Goal: Task Accomplishment & Management: Manage account settings

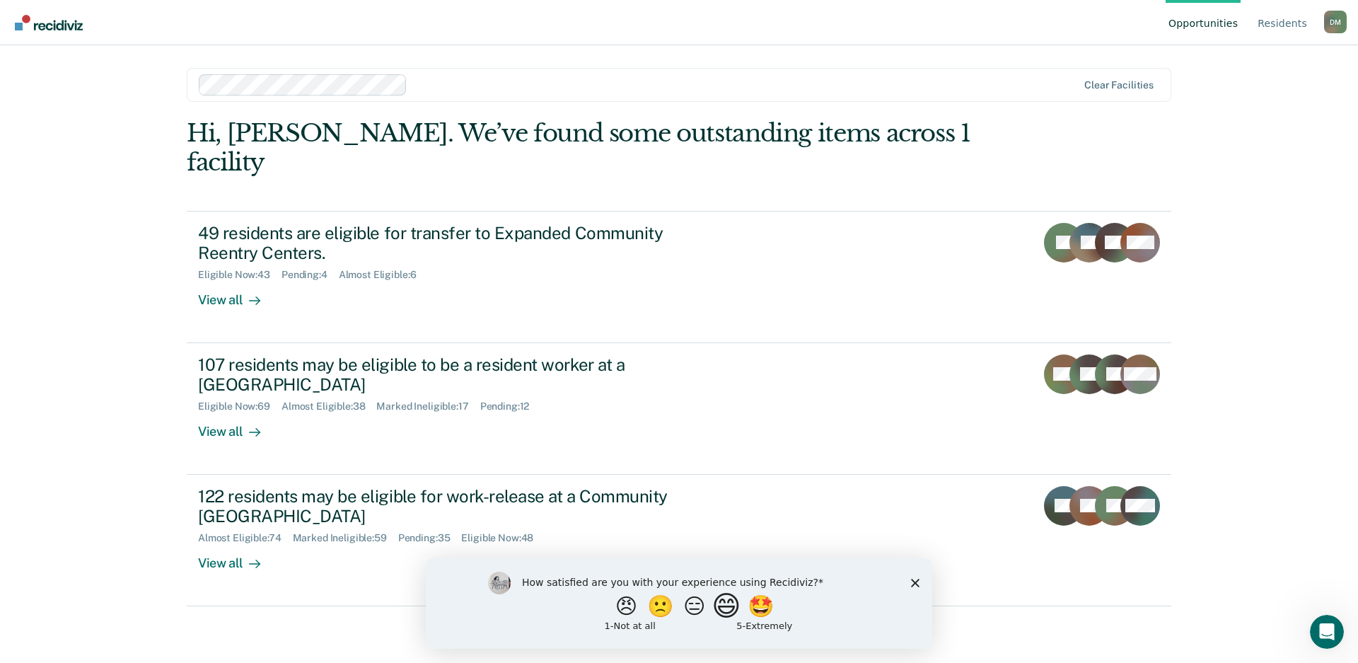
click at [725, 616] on button "😄" at bounding box center [728, 605] width 33 height 28
click at [920, 589] on div "What is the reason for the score that you gave?" at bounding box center [679, 605] width 507 height 85
click at [918, 591] on polygon "Close survey" at bounding box center [915, 588] width 8 height 8
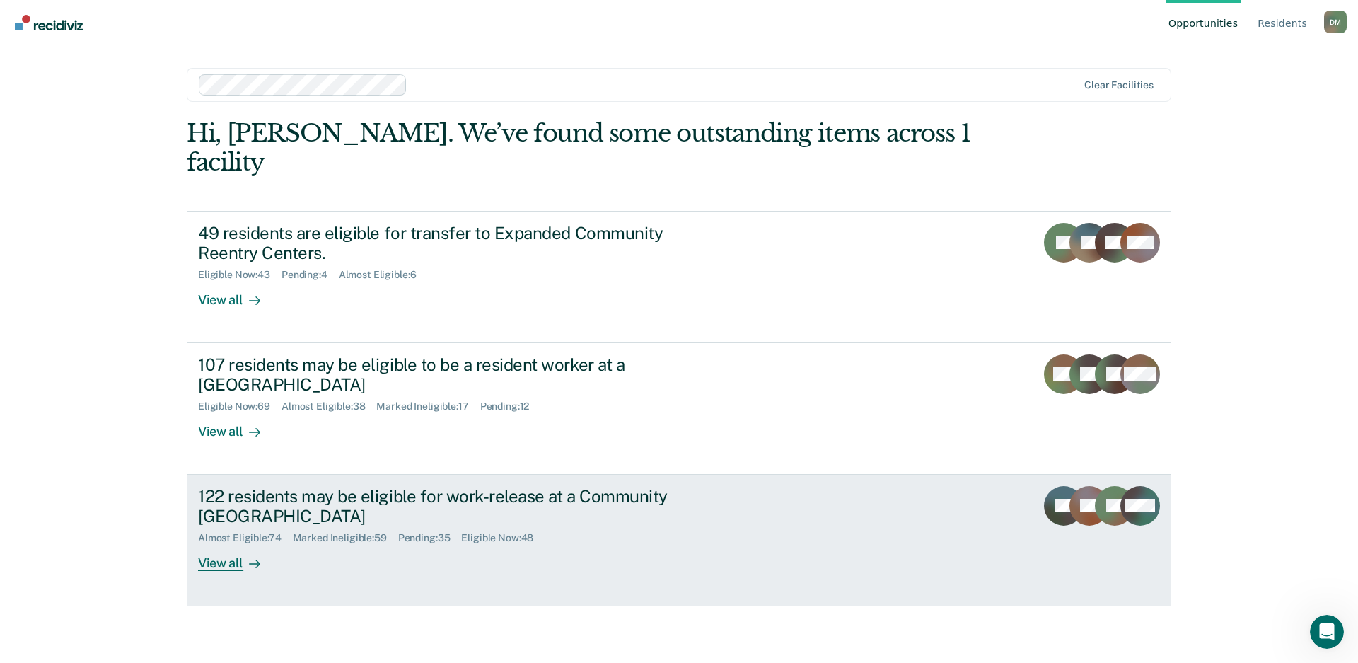
click at [847, 509] on link "122 residents may be eligible for work-release at a Community Reentry Center Al…" at bounding box center [679, 541] width 985 height 132
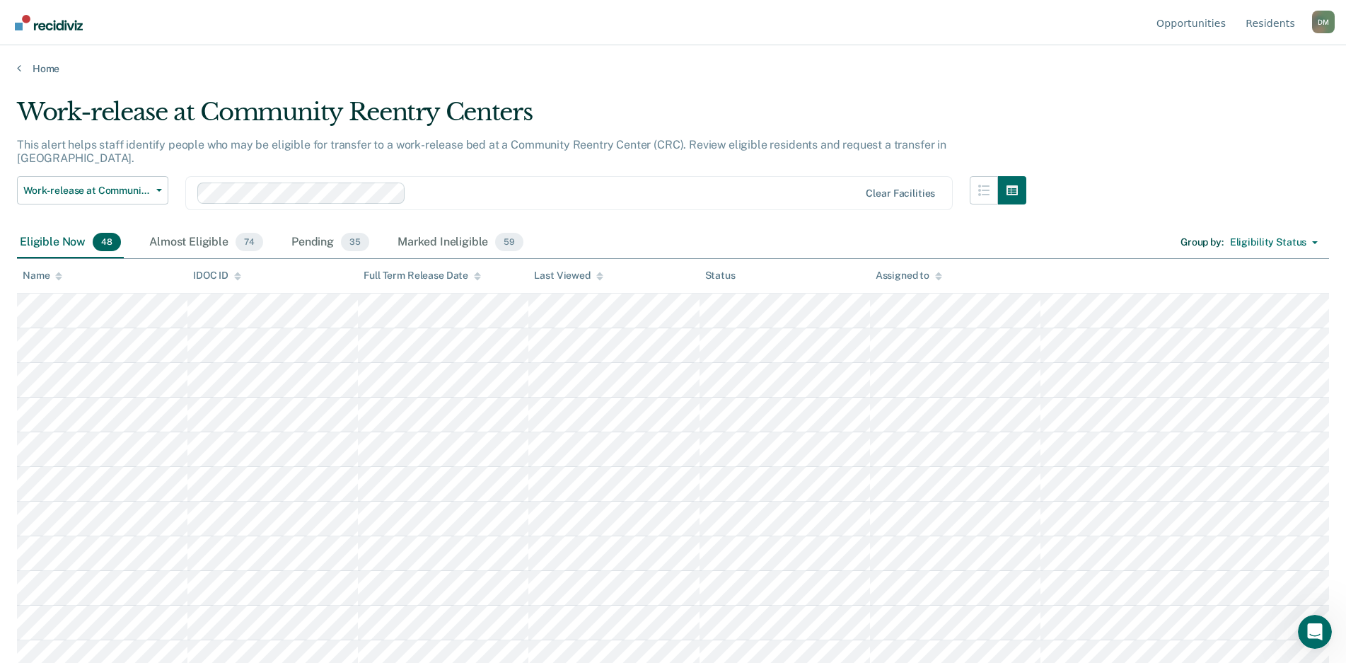
click at [596, 278] on icon at bounding box center [599, 276] width 7 height 9
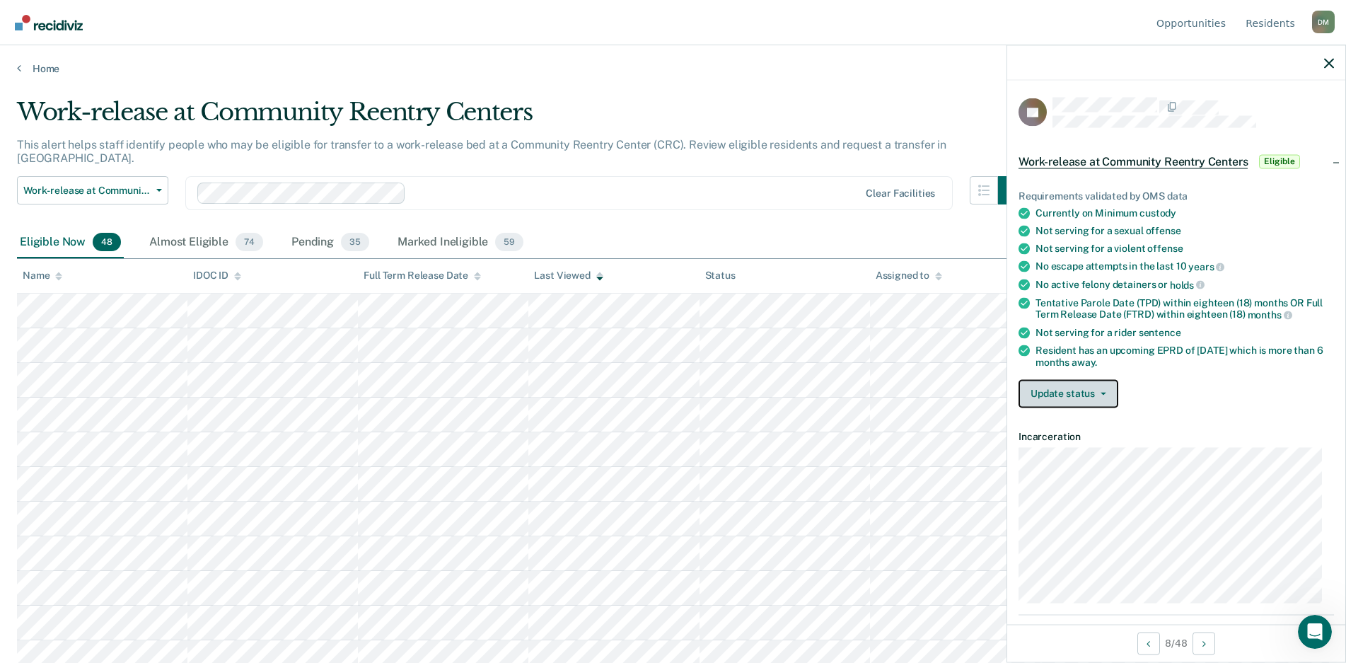
click at [1078, 397] on button "Update status" at bounding box center [1069, 393] width 100 height 28
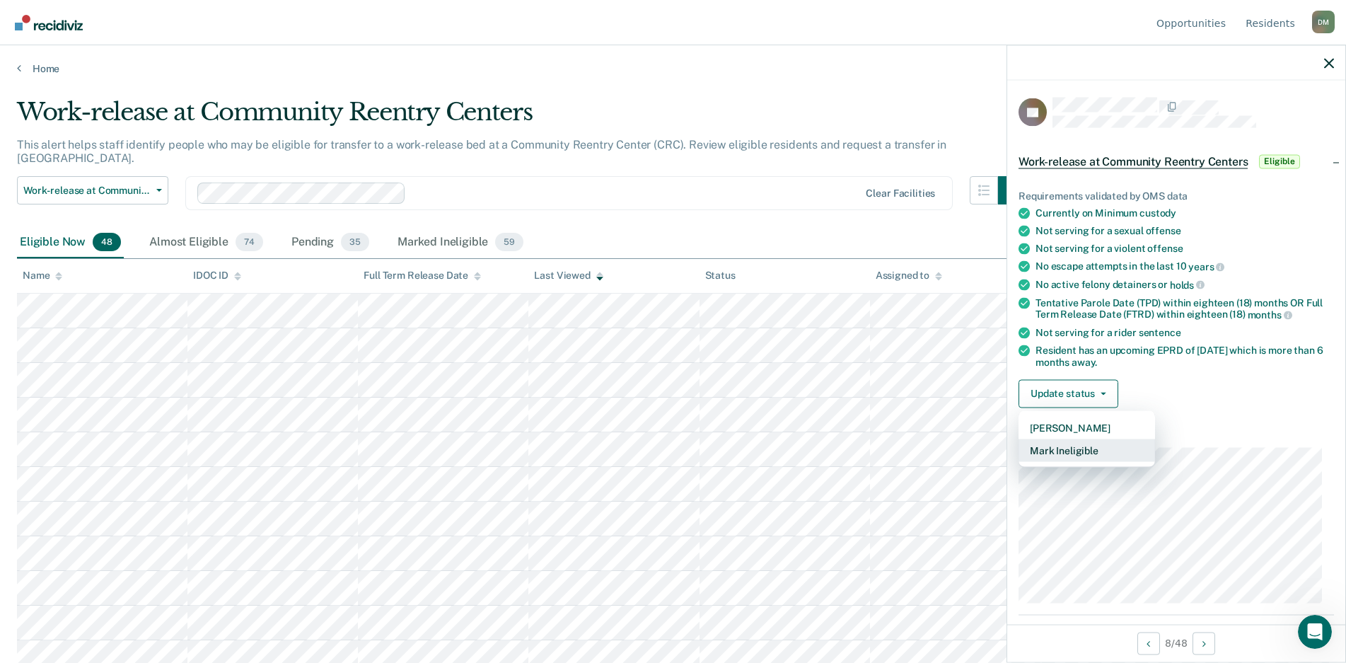
click at [1055, 446] on button "Mark Ineligible" at bounding box center [1087, 450] width 137 height 23
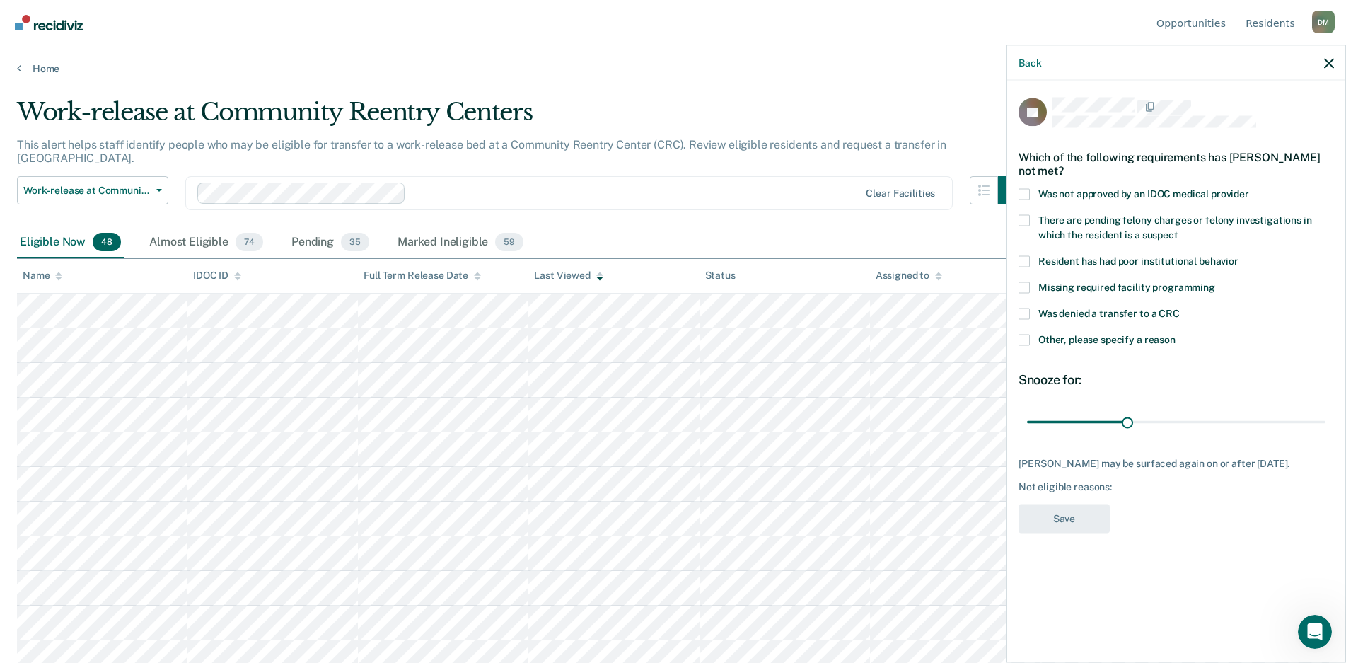
click at [1025, 315] on span at bounding box center [1024, 313] width 11 height 11
click at [1180, 308] on input "Was denied a transfer to a CRC" at bounding box center [1180, 308] width 0 height 0
drag, startPoint x: 1128, startPoint y: 423, endPoint x: 1064, endPoint y: 422, distance: 63.7
type input "20"
click at [1064, 422] on input "range" at bounding box center [1176, 422] width 299 height 25
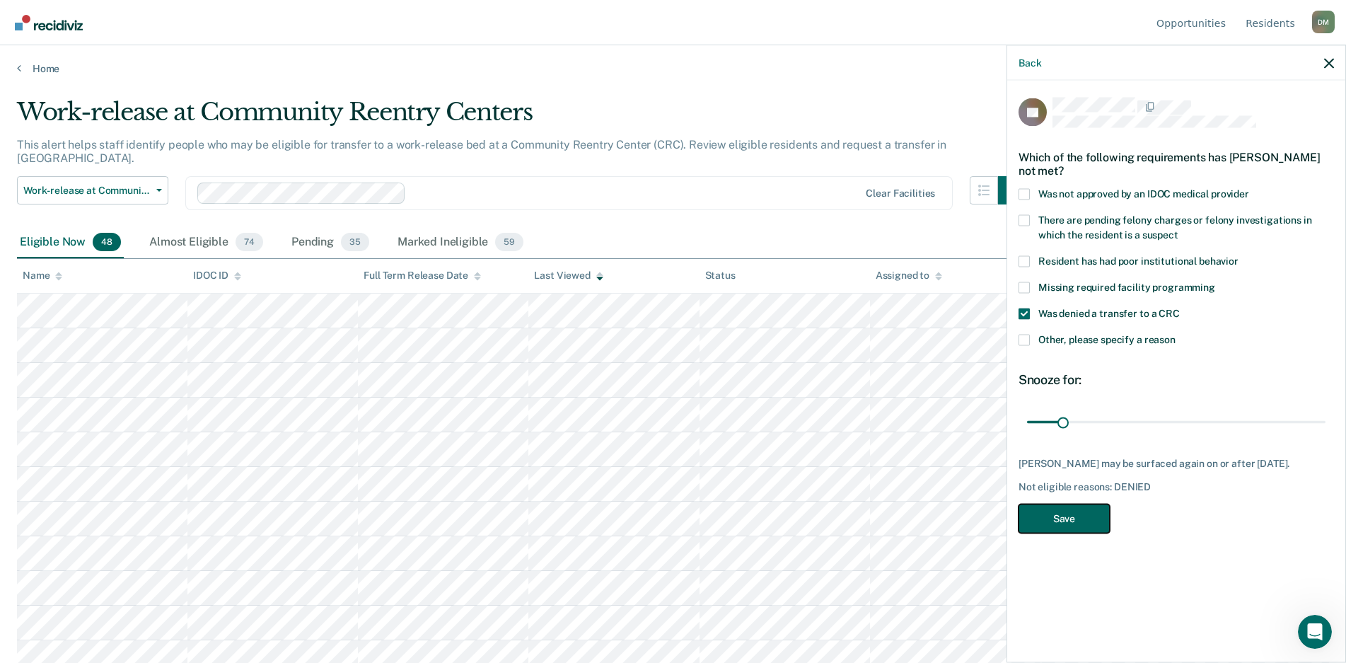
click at [1074, 519] on button "Save" at bounding box center [1064, 518] width 91 height 29
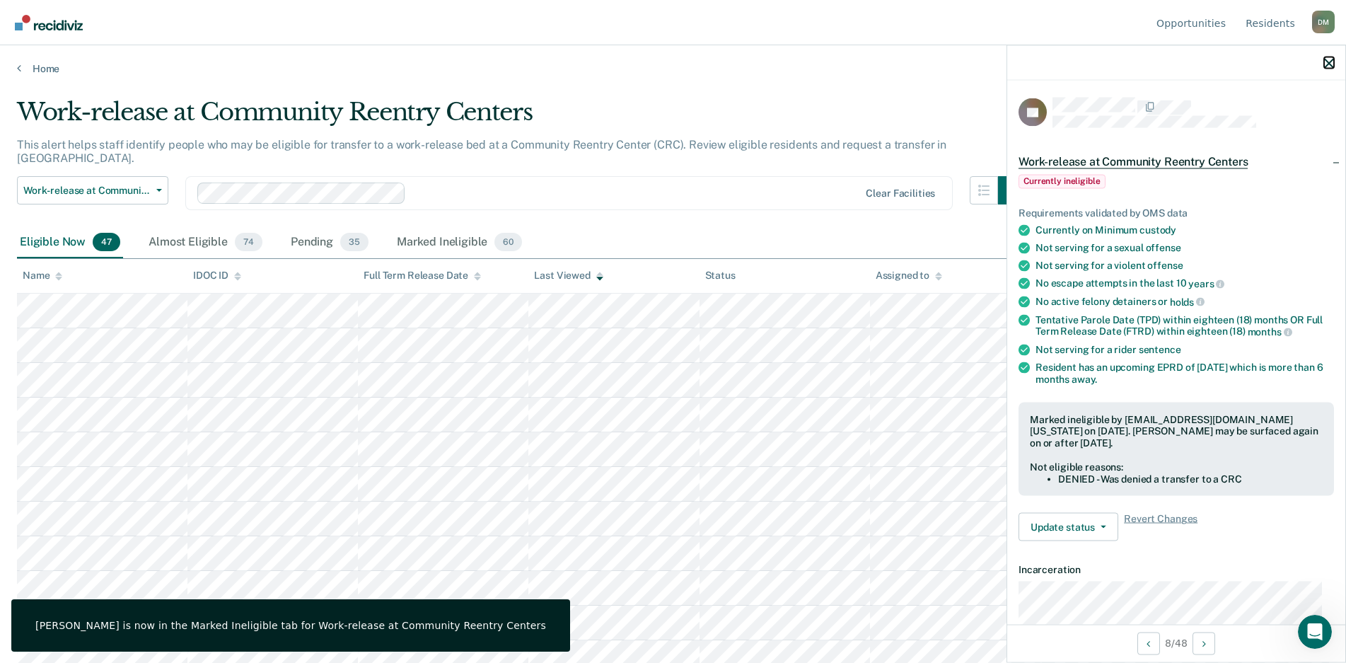
click at [1329, 66] on icon "button" at bounding box center [1329, 63] width 10 height 10
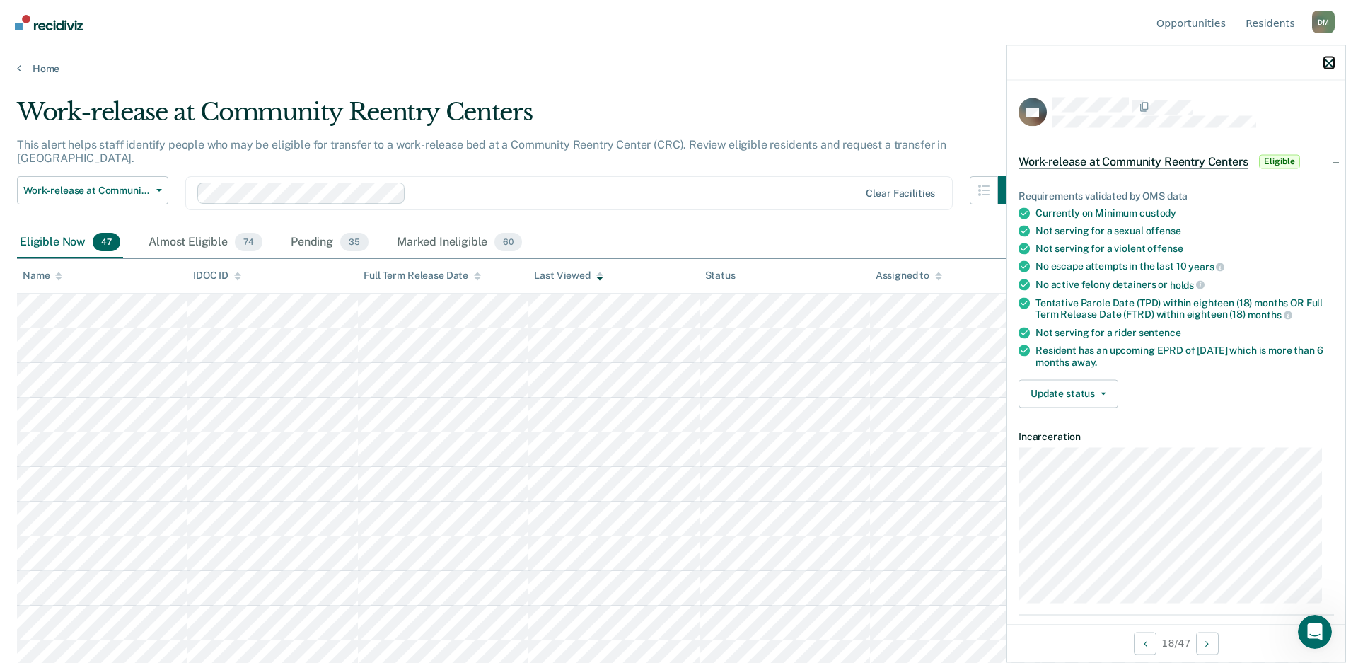
click at [1329, 64] on icon "button" at bounding box center [1329, 63] width 10 height 10
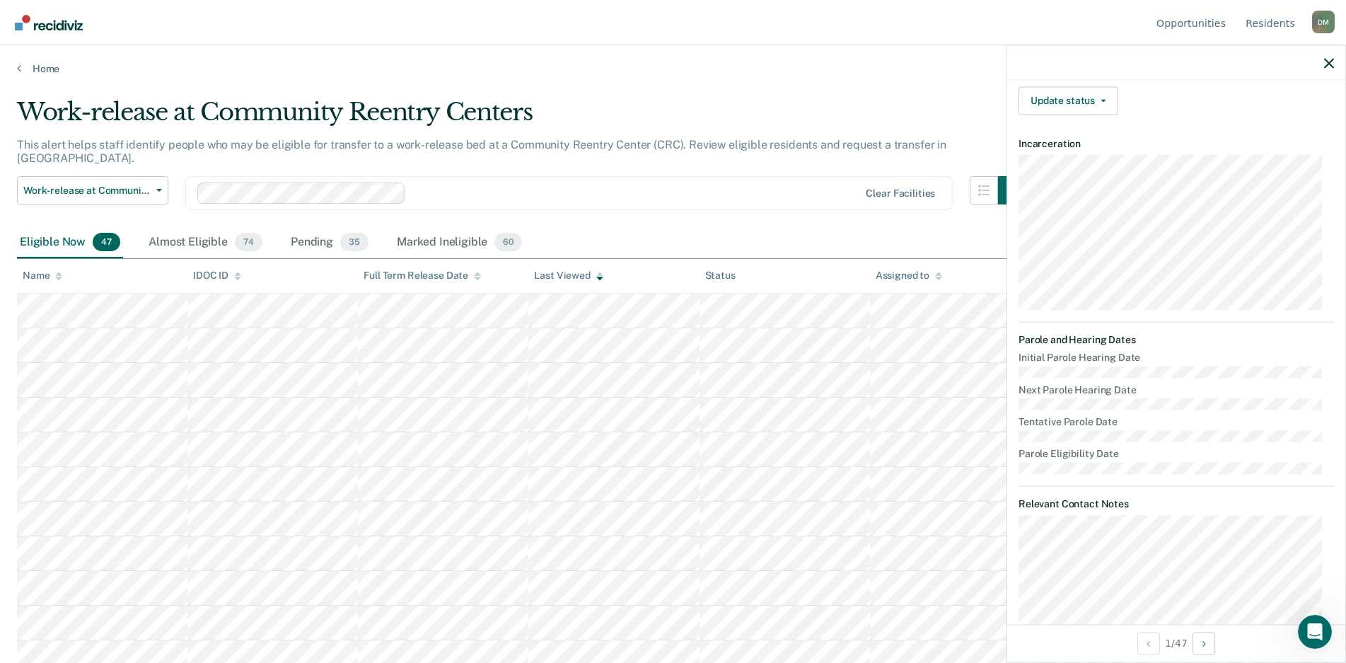
scroll to position [10, 0]
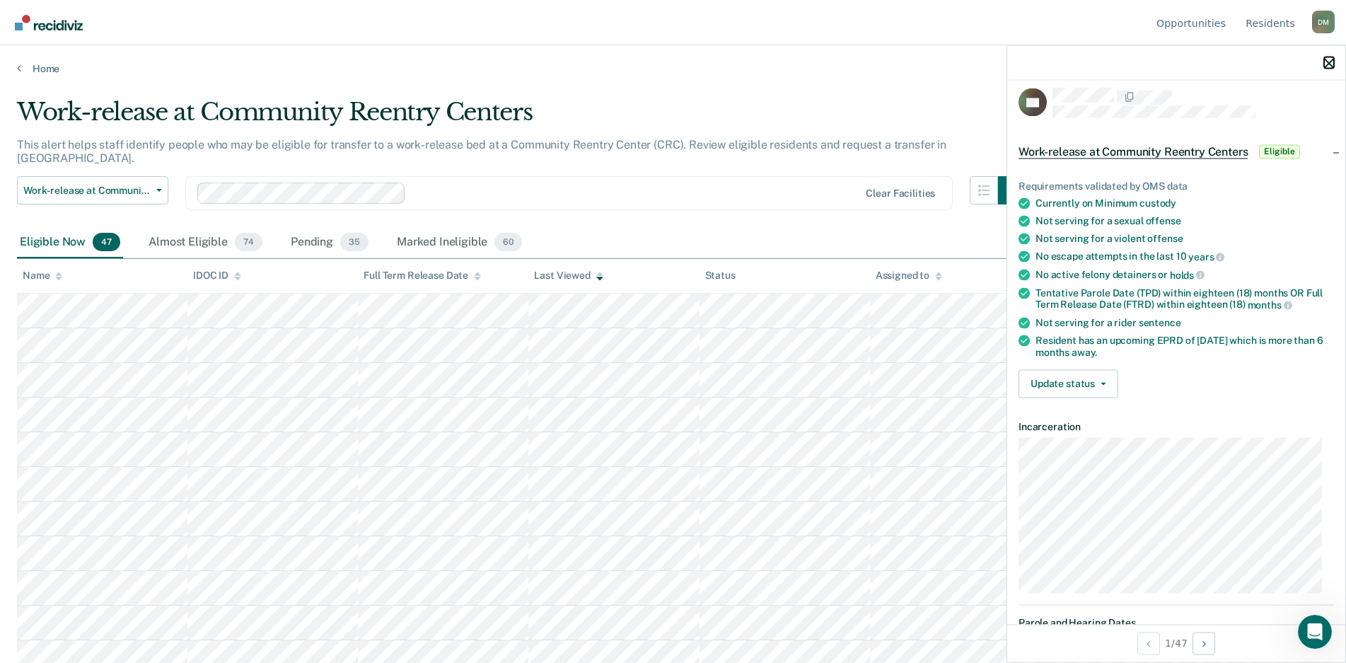
click at [1333, 63] on icon "button" at bounding box center [1329, 63] width 10 height 10
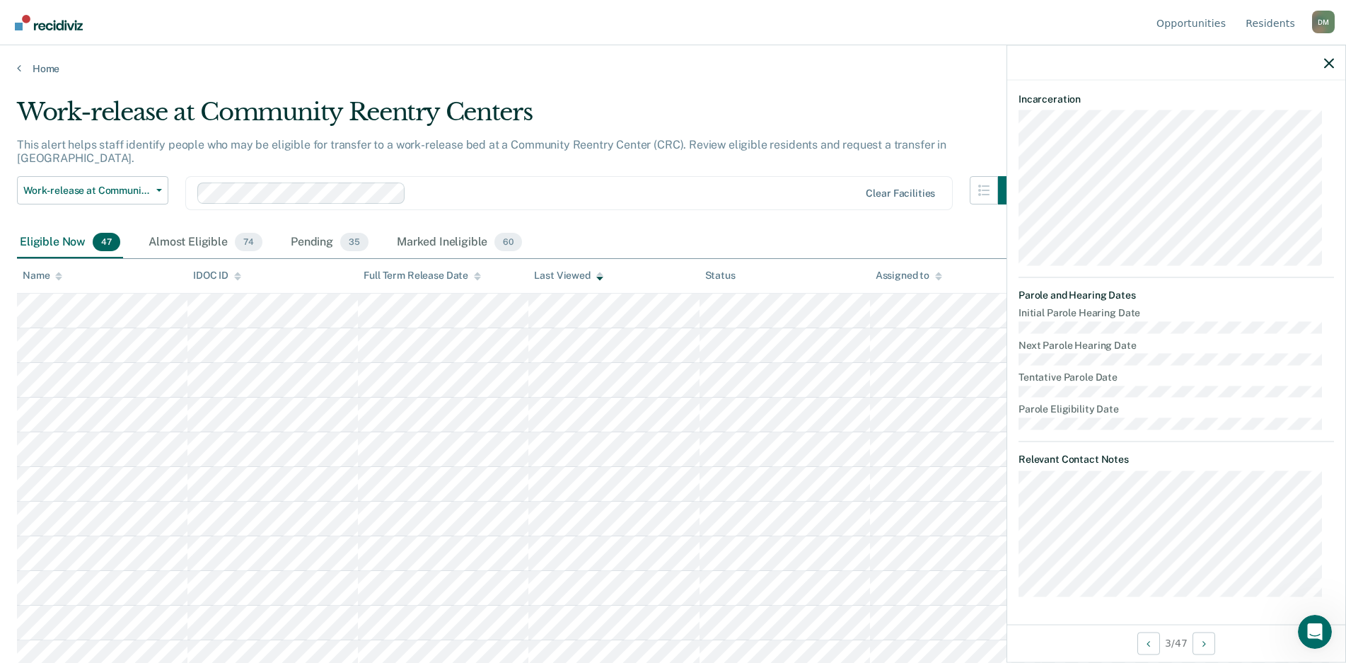
scroll to position [337, 0]
click at [175, 227] on div "Almost Eligible 74" at bounding box center [206, 242] width 120 height 31
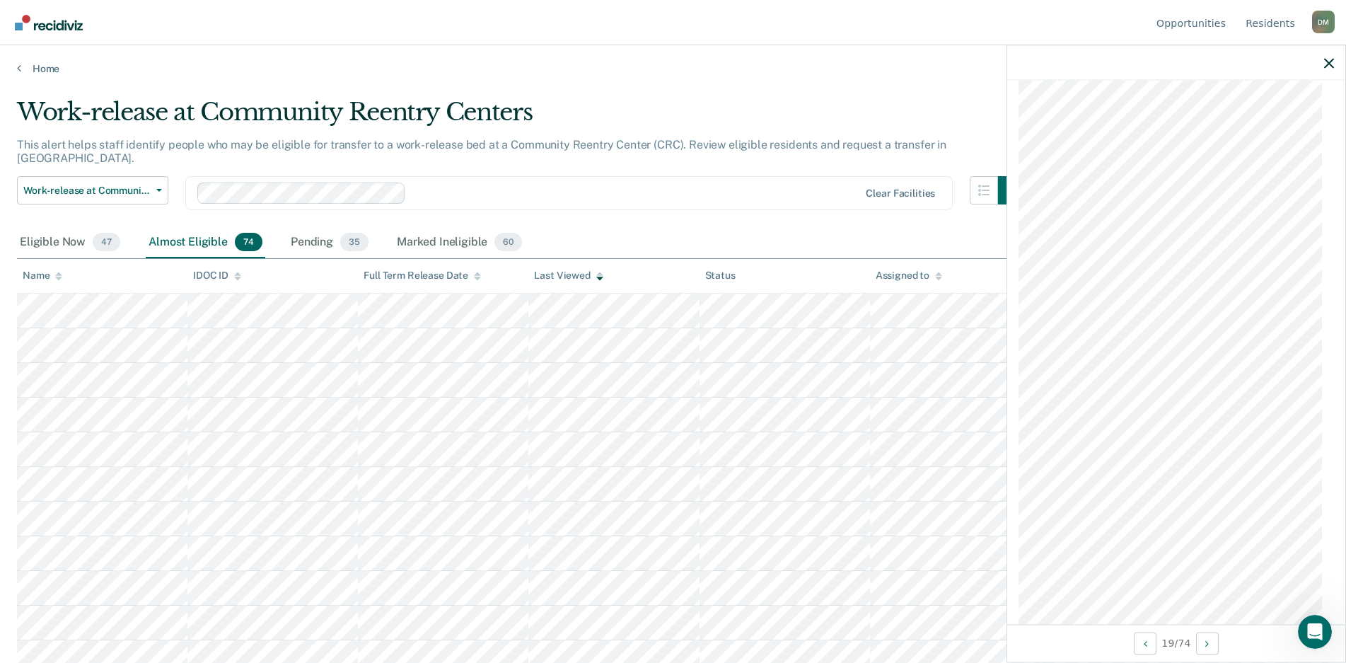
scroll to position [1316, 0]
click at [117, 185] on span "Work-release at Community Reentry Centers" at bounding box center [86, 191] width 127 height 12
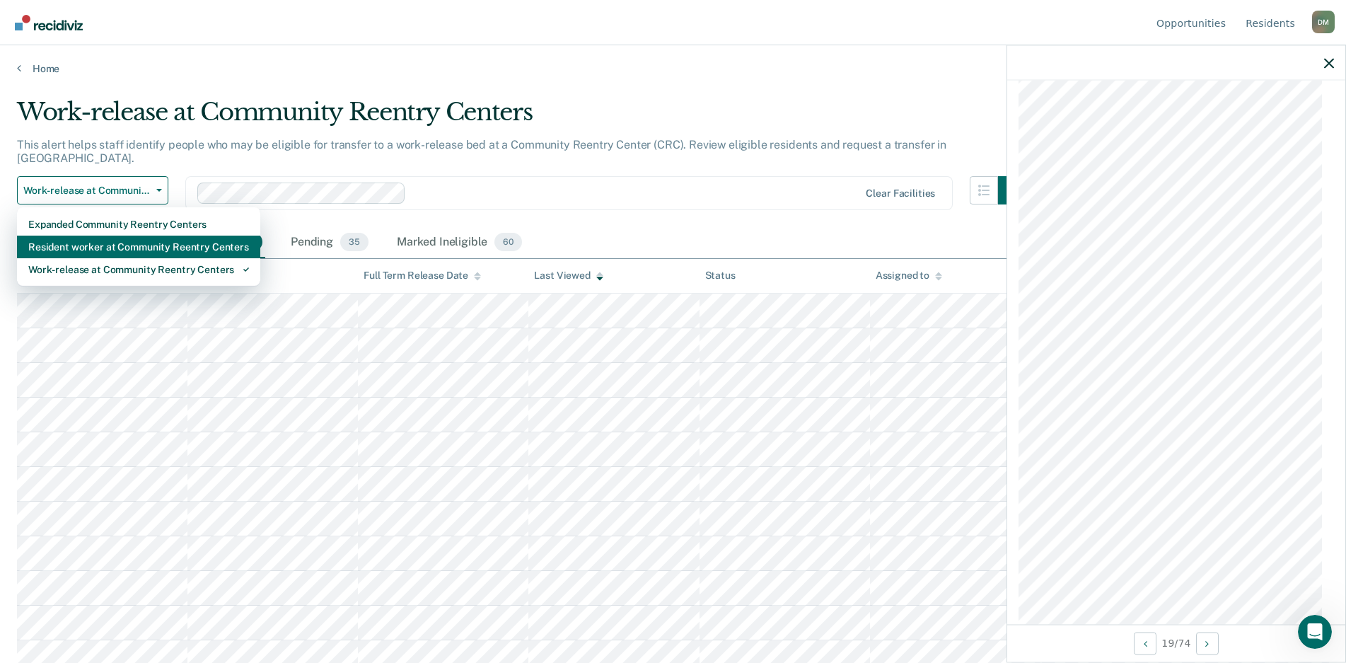
click at [91, 236] on div "Resident worker at Community Reentry Centers" at bounding box center [138, 247] width 221 height 23
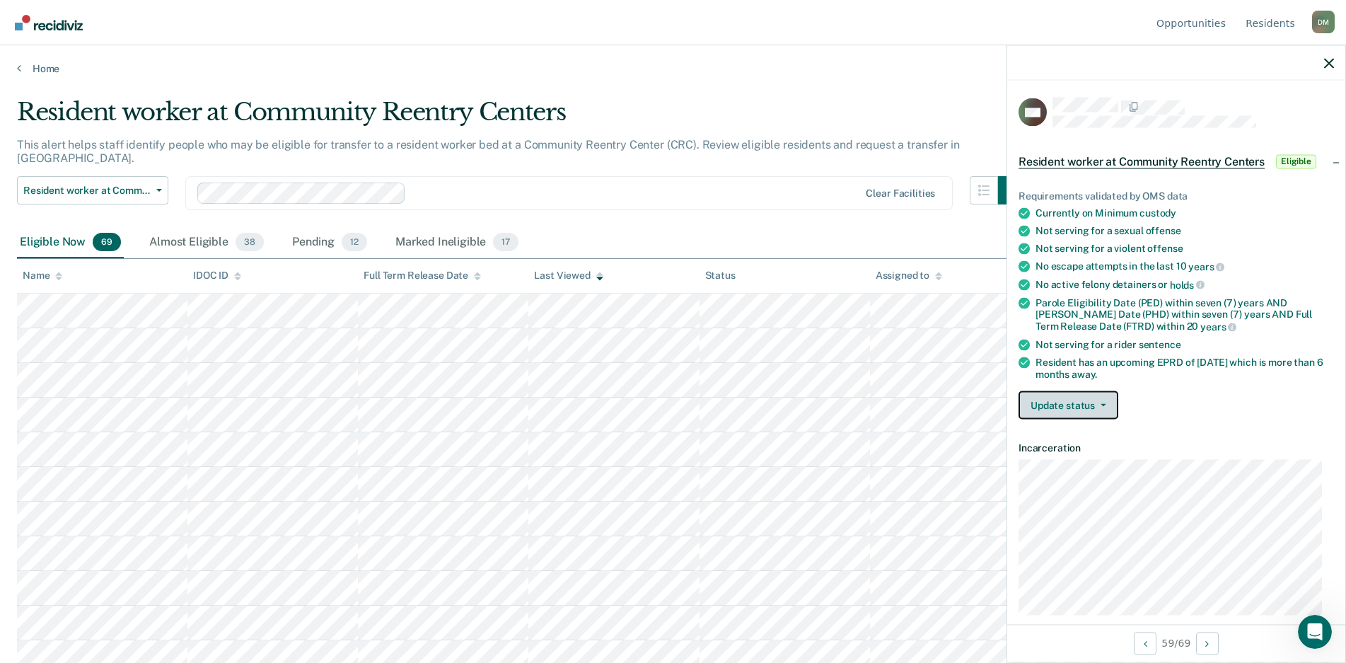
click at [1043, 411] on button "Update status" at bounding box center [1069, 405] width 100 height 28
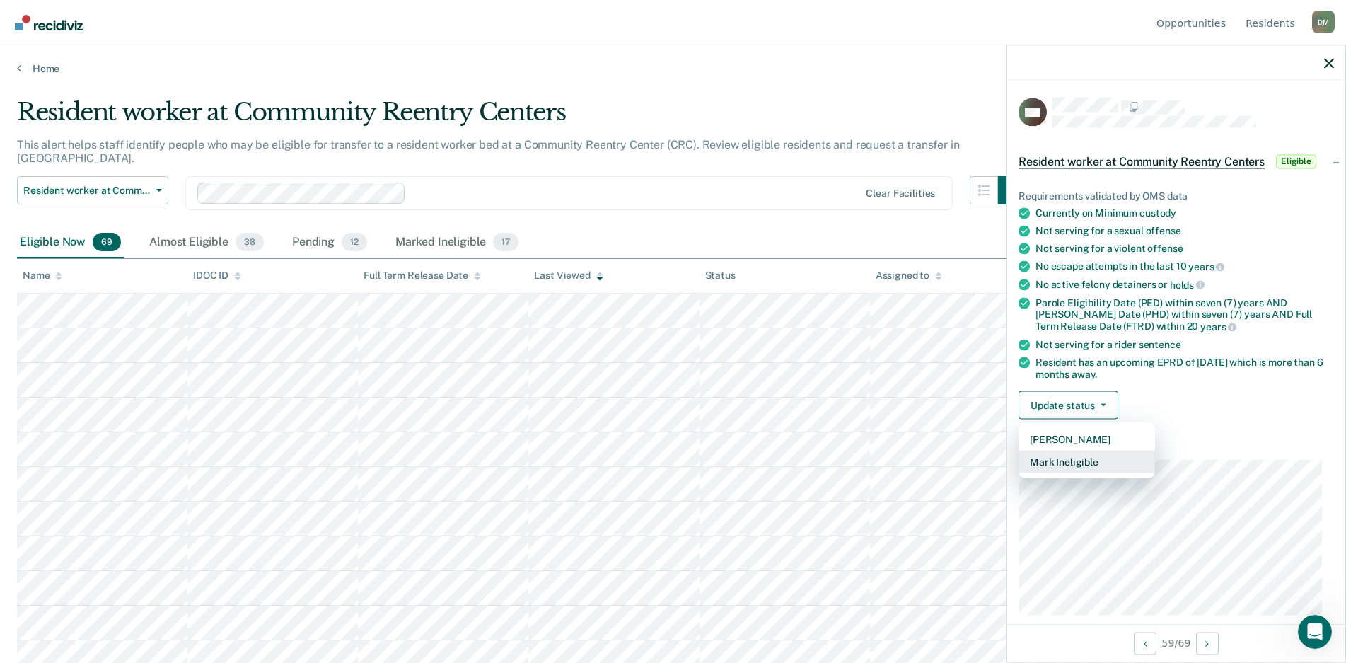
click at [1044, 454] on button "Mark Ineligible" at bounding box center [1087, 462] width 137 height 23
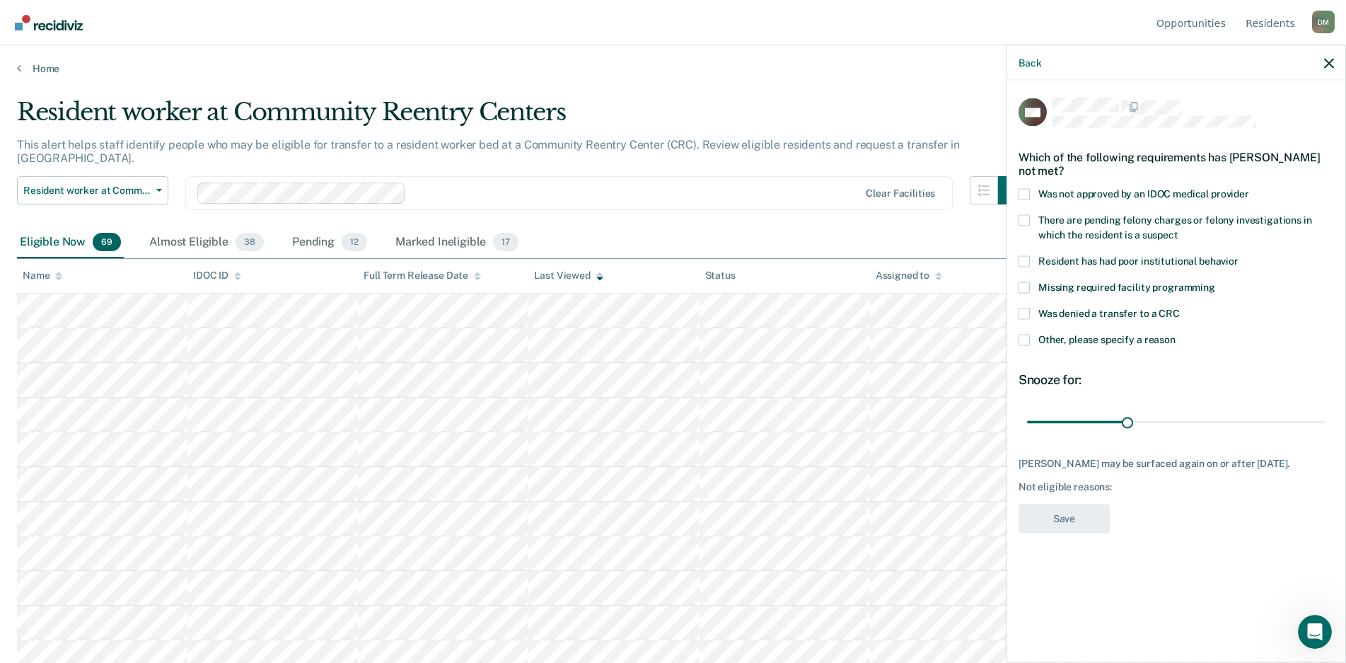
click at [1055, 311] on span "Was denied a transfer to a CRC" at bounding box center [1110, 312] width 142 height 11
click at [1180, 308] on input "Was denied a transfer to a CRC" at bounding box center [1180, 308] width 0 height 0
drag, startPoint x: 1124, startPoint y: 420, endPoint x: 1079, endPoint y: 422, distance: 45.4
type input "30"
click at [1079, 422] on input "range" at bounding box center [1176, 422] width 299 height 25
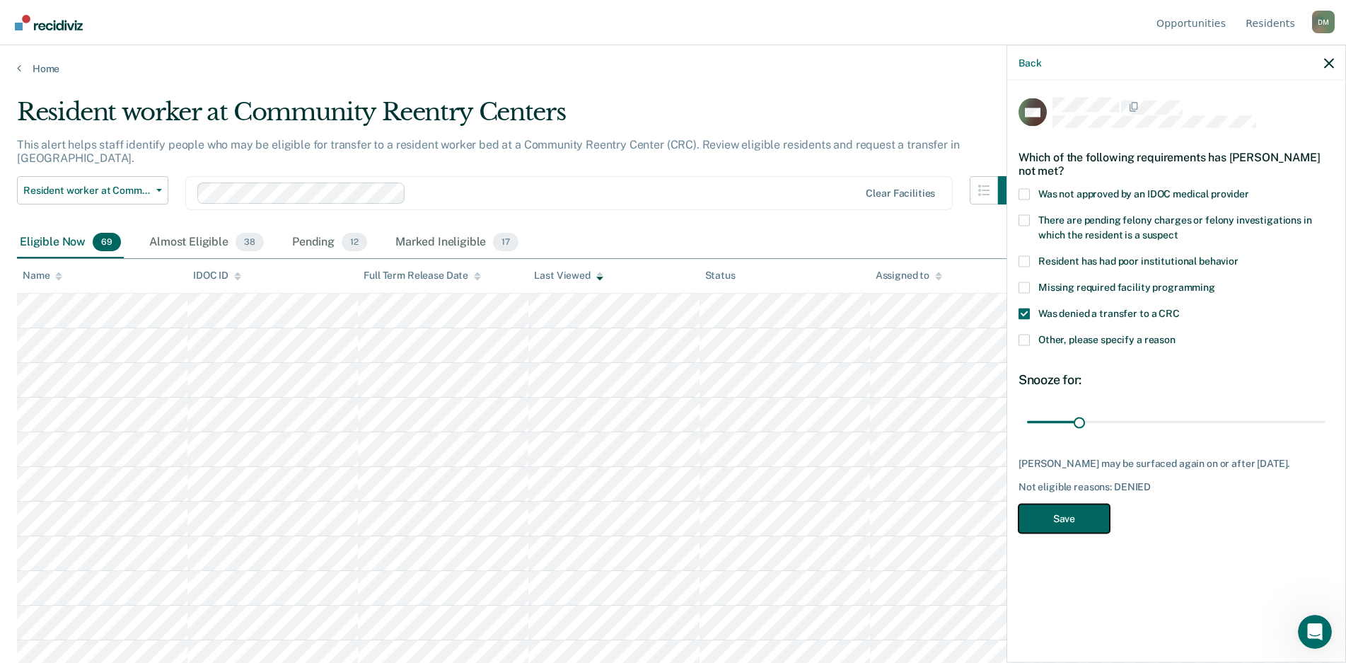
click at [1052, 517] on button "Save" at bounding box center [1064, 518] width 91 height 29
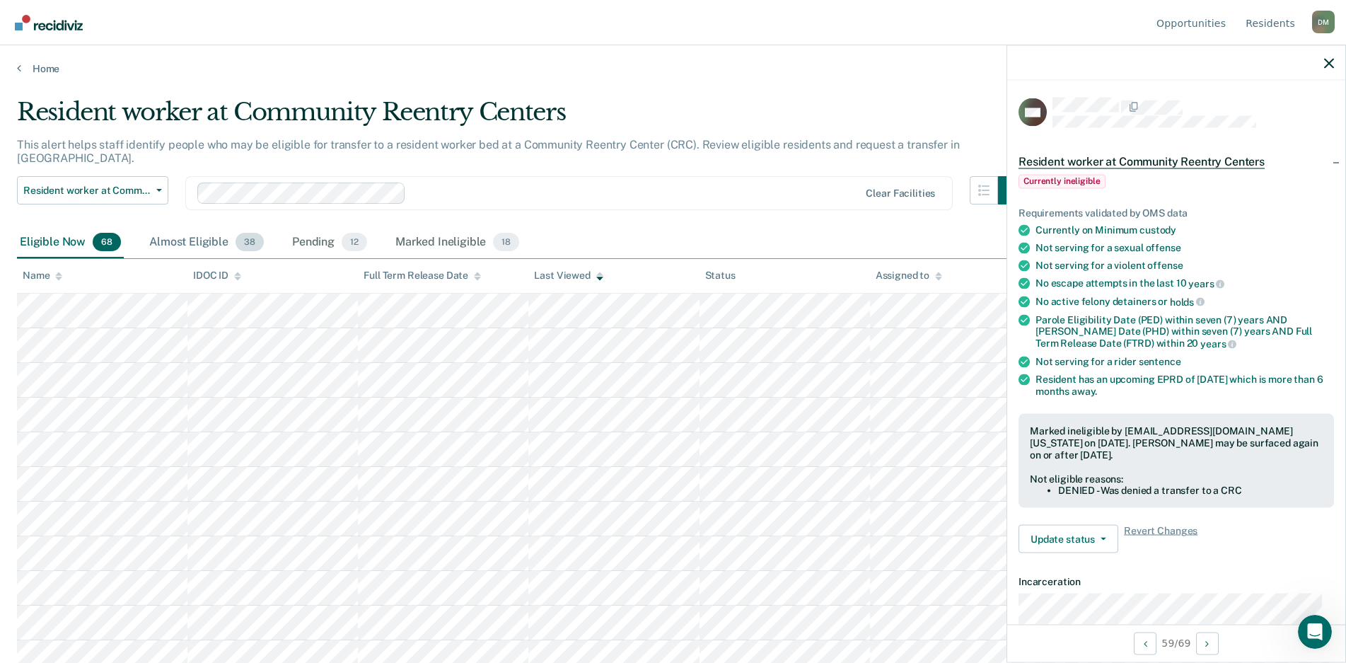
click at [184, 233] on div "Almost Eligible 38" at bounding box center [206, 242] width 120 height 31
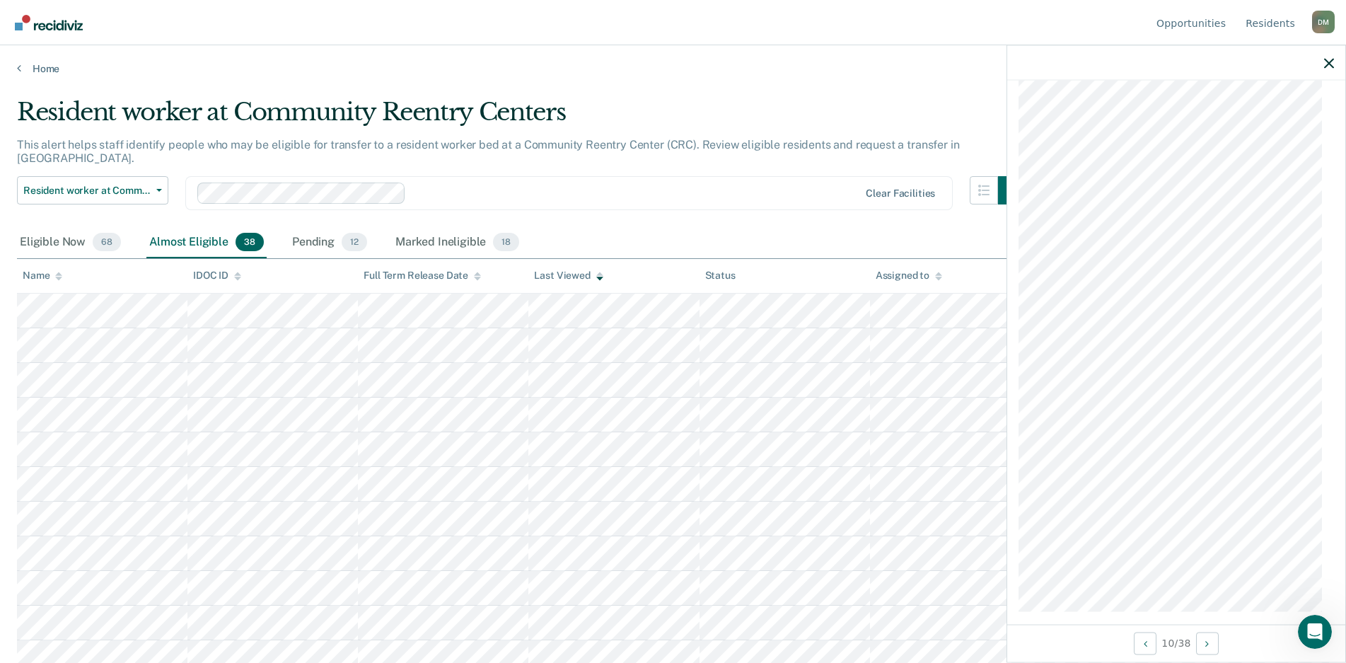
scroll to position [3504, 0]
